Goal: Information Seeking & Learning: Learn about a topic

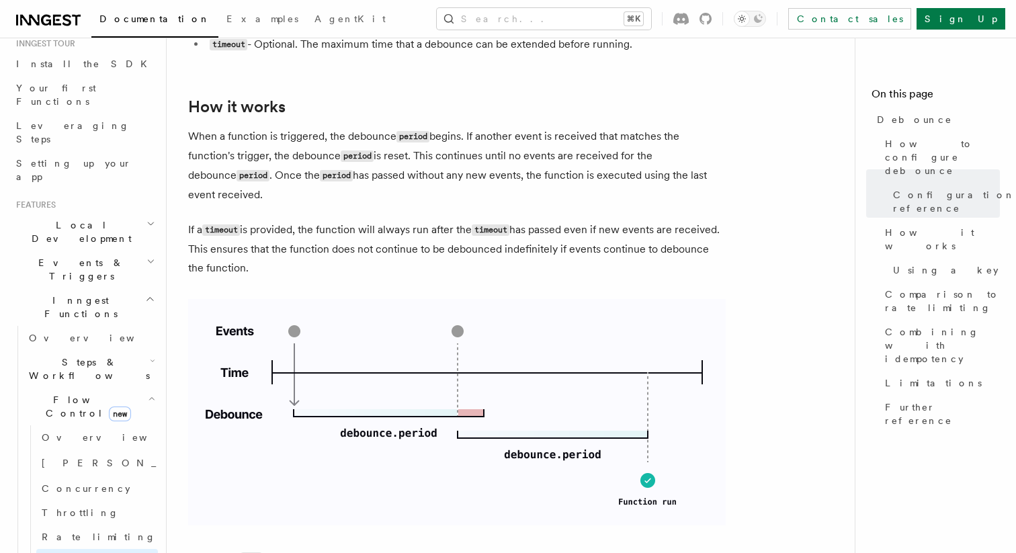
scroll to position [164, 0]
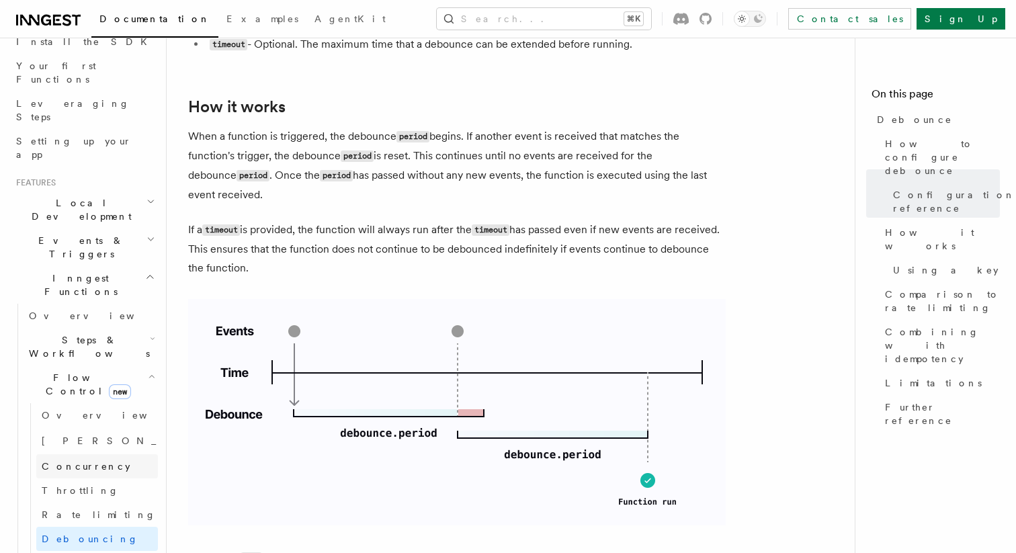
click at [77, 460] on span "Concurrency" at bounding box center [86, 466] width 89 height 13
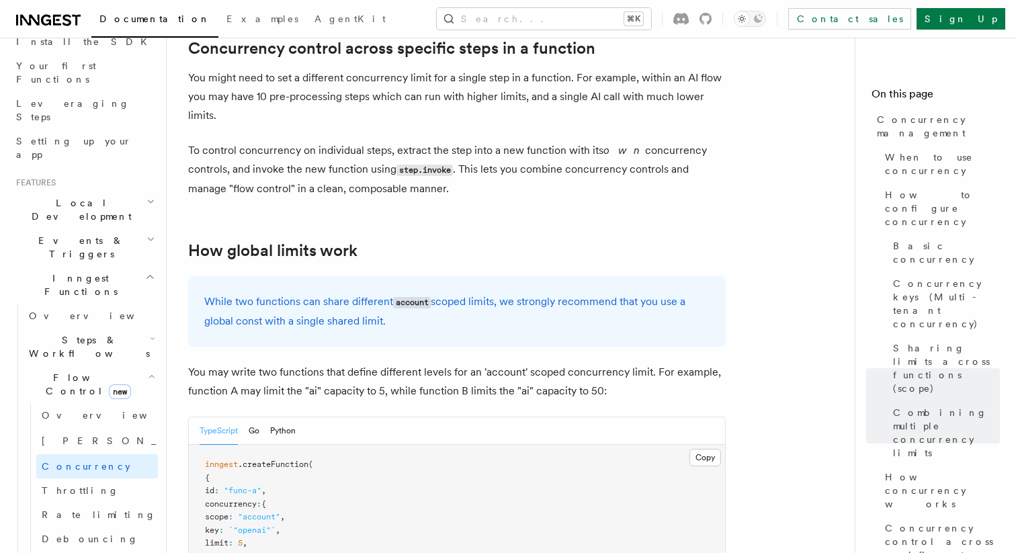
scroll to position [3343, 0]
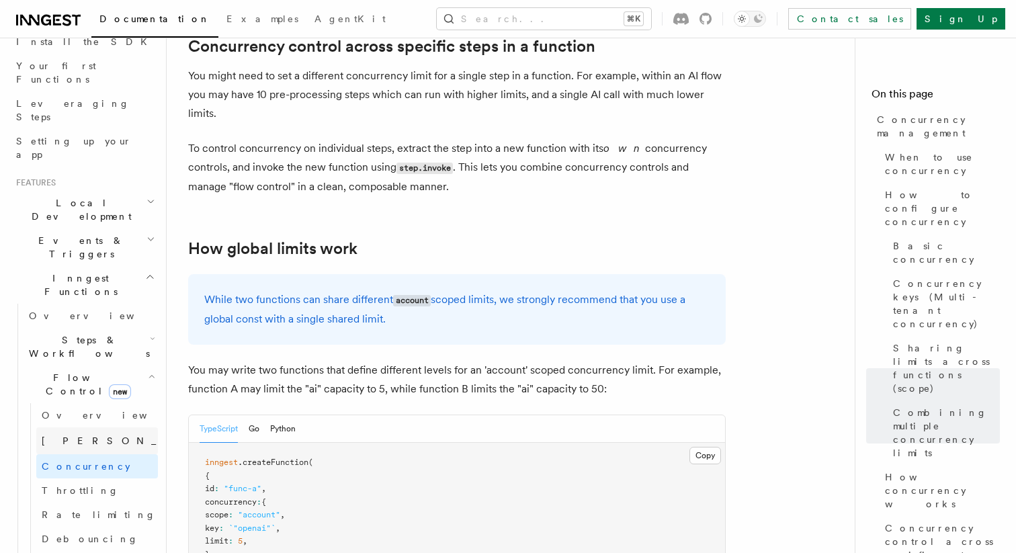
click at [63, 427] on link "[PERSON_NAME] new" at bounding box center [97, 440] width 122 height 27
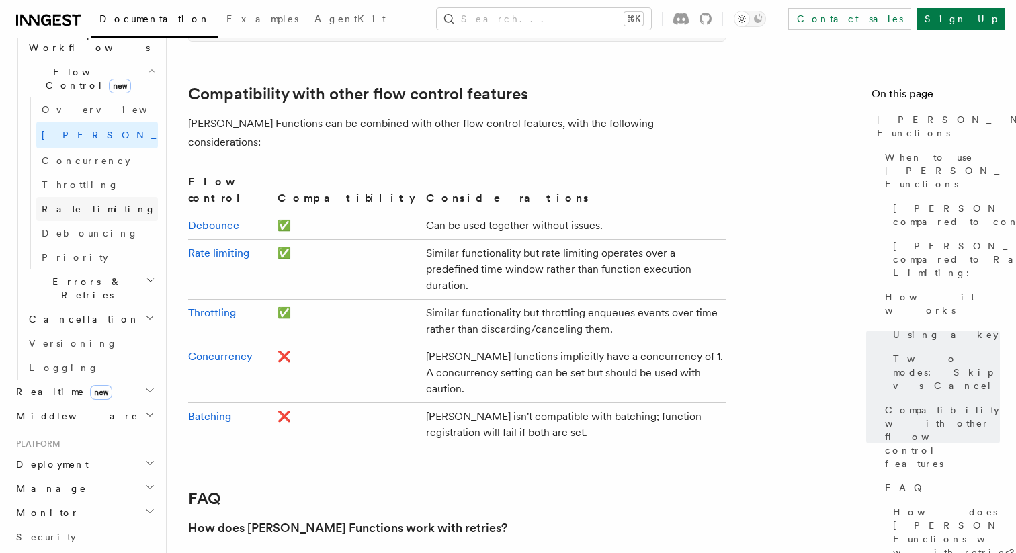
scroll to position [472, 0]
click at [194, 410] on link "Batching" at bounding box center [209, 416] width 43 height 13
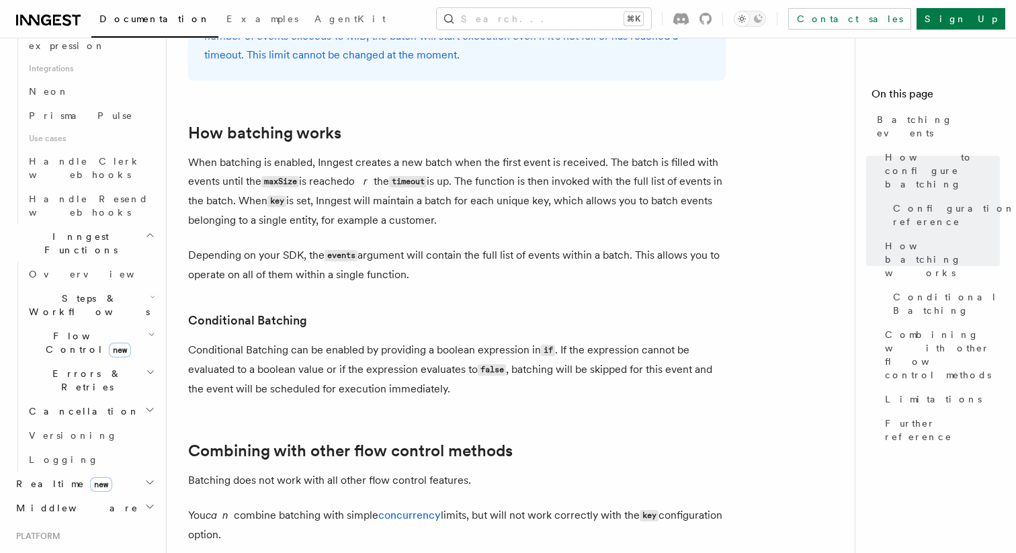
scroll to position [1020, 0]
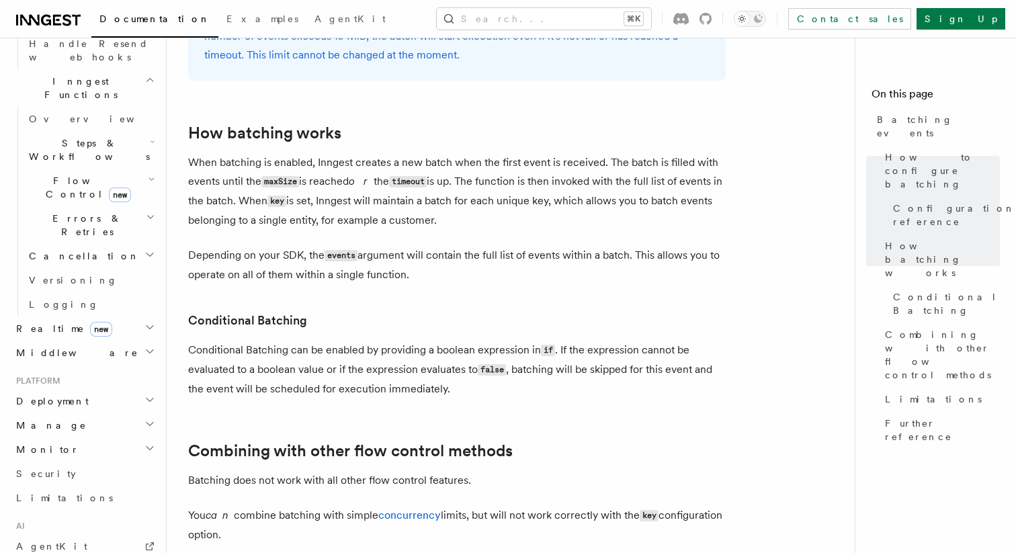
click at [253, 249] on p "Depending on your SDK, the events argument will contain the full list of events…" at bounding box center [457, 265] width 538 height 38
